Goal: Information Seeking & Learning: Learn about a topic

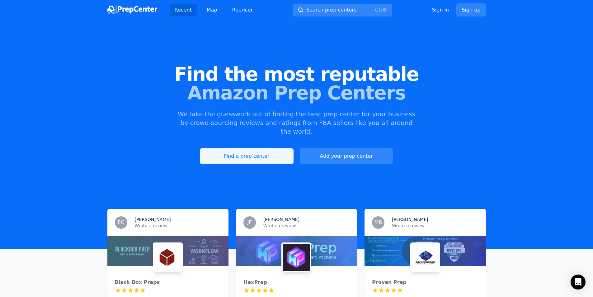
click at [253, 149] on link "Find a prep center" at bounding box center [246, 156] width 93 height 16
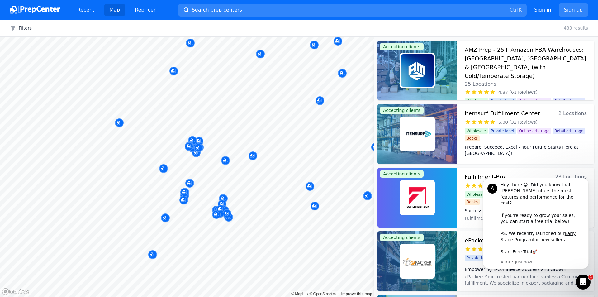
click at [222, 203] on div at bounding box center [221, 202] width 120 height 5
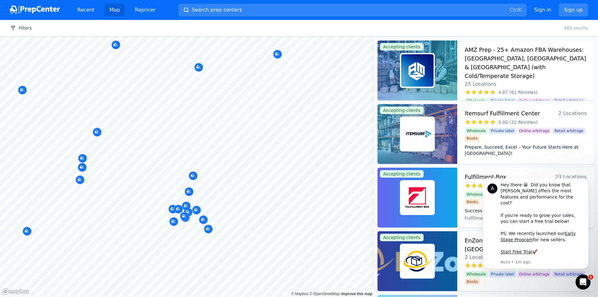
click at [230, 177] on body "Recent Map Repricer Search prep centers Ctrl K Open main menu Sign in Sign up F…" at bounding box center [299, 148] width 598 height 297
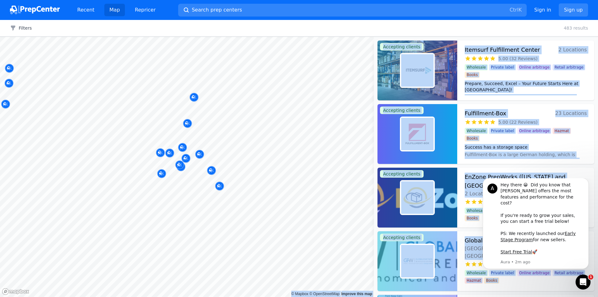
click at [227, 118] on div at bounding box center [212, 119] width 120 height 5
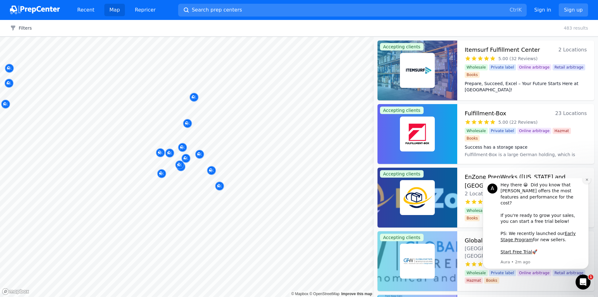
click at [586, 181] on icon "Dismiss notification" at bounding box center [586, 179] width 3 height 3
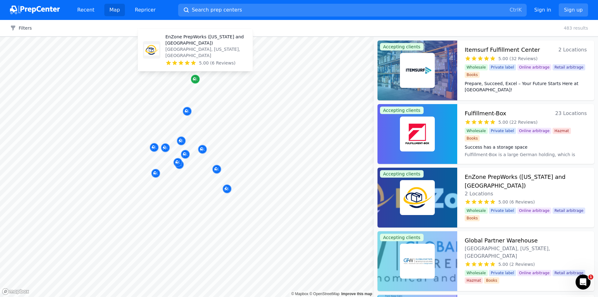
click at [196, 80] on icon "Map marker" at bounding box center [195, 79] width 5 height 4
click at [420, 194] on img at bounding box center [417, 197] width 32 height 32
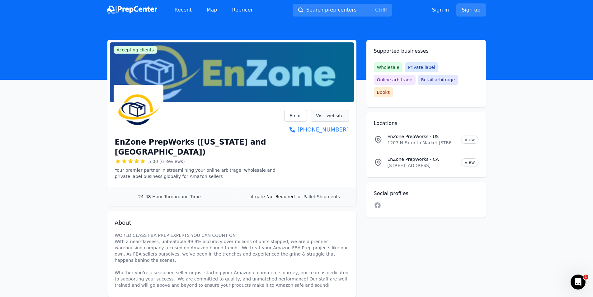
click at [330, 114] on link "Visit website" at bounding box center [330, 116] width 38 height 12
click at [164, 158] on span "5.00 (6 Reviews)" at bounding box center [167, 161] width 36 height 6
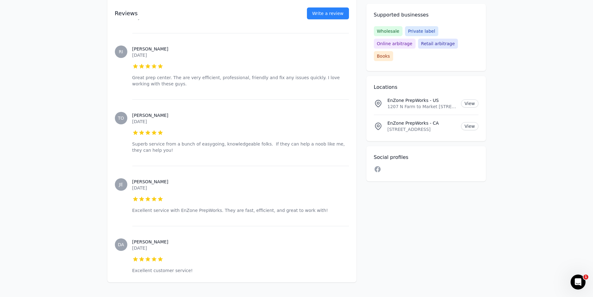
scroll to position [428, 0]
